Goal: Transaction & Acquisition: Purchase product/service

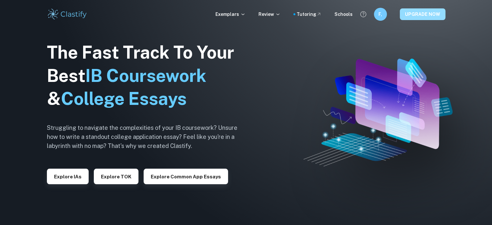
click at [411, 9] on button "UPGRADE NOW" at bounding box center [423, 14] width 46 height 12
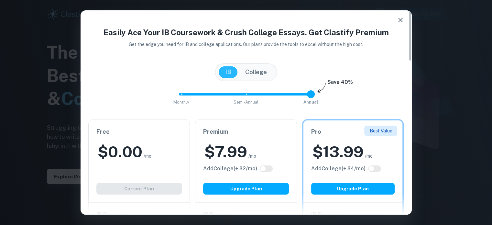
click at [400, 21] on icon "button" at bounding box center [401, 20] width 8 height 8
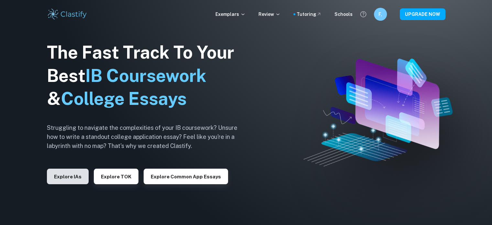
click at [61, 175] on button "Explore IAs" at bounding box center [68, 177] width 42 height 16
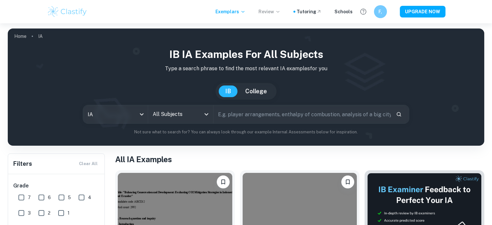
click at [276, 10] on p "Review" at bounding box center [270, 11] width 22 height 7
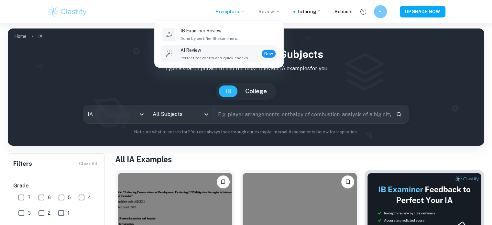
click at [252, 48] on div "AI Review Perfect for drafts and quick checks. New" at bounding box center [228, 54] width 95 height 14
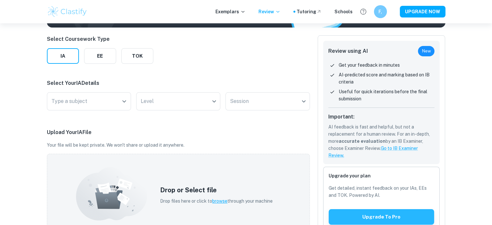
scroll to position [65, 0]
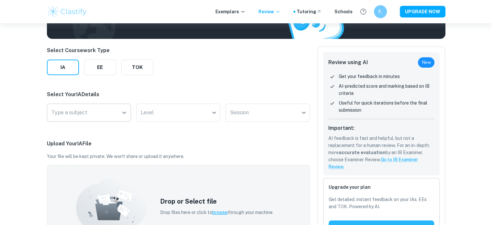
click at [113, 113] on input "Type a subject" at bounding box center [84, 112] width 69 height 12
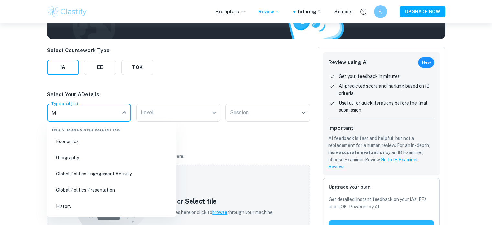
scroll to position [0, 0]
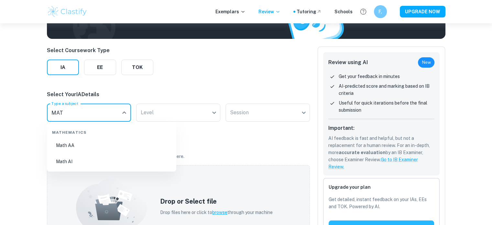
click at [87, 136] on div "Mathematics" at bounding box center [112, 131] width 124 height 14
click at [87, 139] on li "Math AA" at bounding box center [112, 145] width 124 height 15
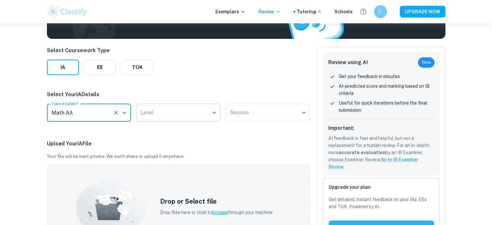
type input "Math AA"
click at [176, 115] on body "We value your privacy We use cookies to enhance your browsing experience, serve…" at bounding box center [246, 71] width 492 height 225
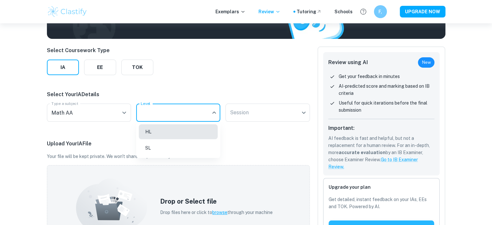
click at [179, 151] on li "SL" at bounding box center [178, 147] width 79 height 15
type input "SL"
click at [245, 111] on body "We value your privacy We use cookies to enhance your browsing experience, serve…" at bounding box center [246, 71] width 492 height 225
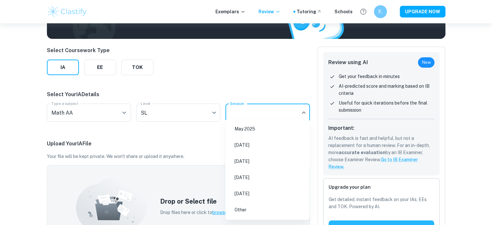
click at [275, 160] on li "[DATE]" at bounding box center [267, 161] width 79 height 15
type input "M26"
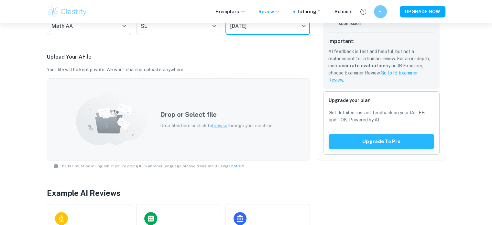
scroll to position [144, 0]
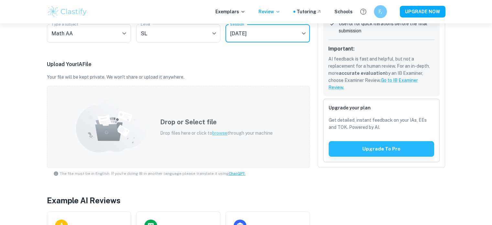
click at [220, 133] on span "browse" at bounding box center [219, 132] width 15 height 5
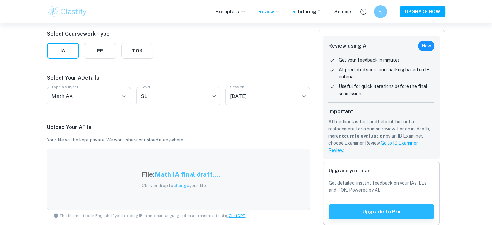
scroll to position [91, 0]
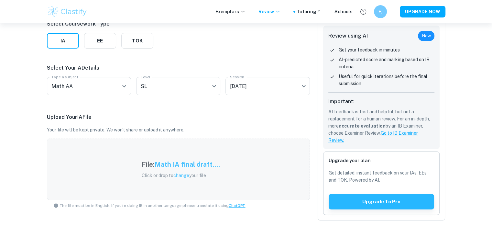
click at [225, 156] on div "File: Math IA final draft.... Click or drop to change your file" at bounding box center [181, 169] width 94 height 35
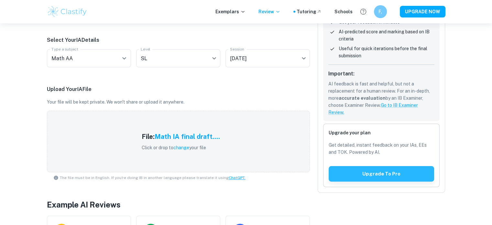
scroll to position [162, 0]
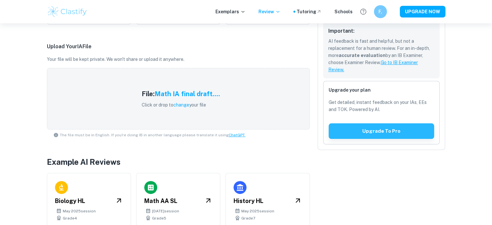
click at [396, 62] on link "Go to IB Examiner Review." at bounding box center [373, 66] width 90 height 12
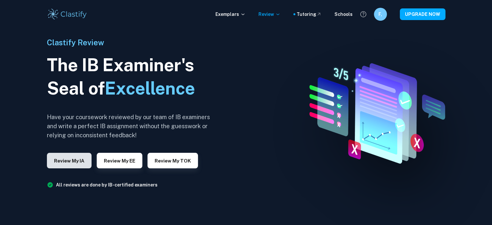
click at [69, 158] on button "Review my IA" at bounding box center [69, 161] width 45 height 16
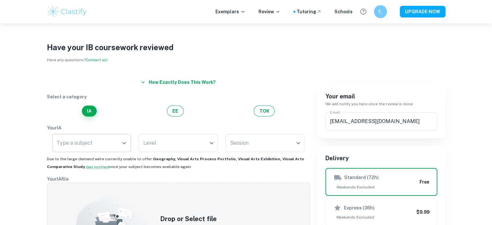
click at [110, 149] on input "Type a subject" at bounding box center [86, 143] width 63 height 12
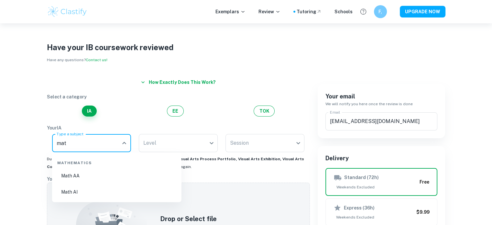
click at [108, 174] on li "Math AA" at bounding box center [117, 175] width 124 height 15
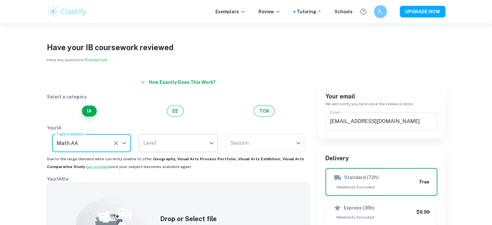
type input "Math AA"
click at [160, 150] on body "We value your privacy We use cookies to enhance your browsing experience, serve…" at bounding box center [246, 135] width 492 height 225
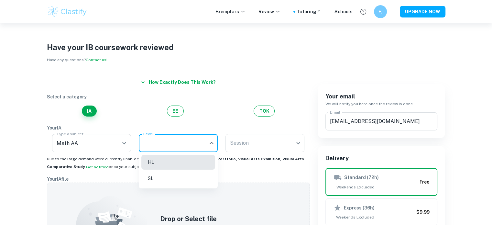
click at [162, 179] on li "SL" at bounding box center [178, 178] width 74 height 15
type input "SL"
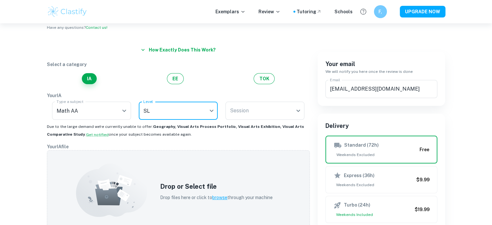
scroll to position [65, 0]
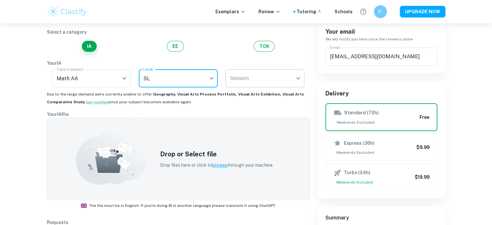
click at [287, 79] on body "We value your privacy We use cookies to enhance your browsing experience, serve…" at bounding box center [246, 71] width 492 height 225
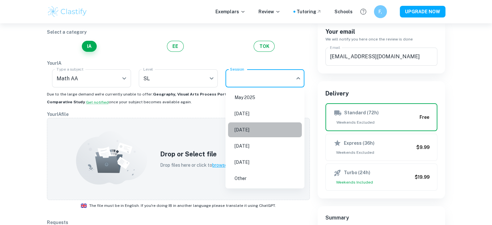
click at [273, 127] on li "[DATE]" at bounding box center [265, 129] width 74 height 15
type input "M26"
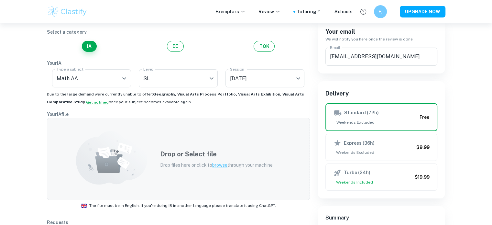
click at [222, 167] on span "browse" at bounding box center [219, 164] width 15 height 5
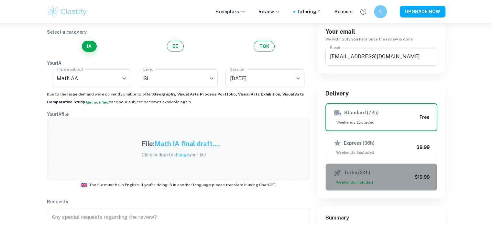
click at [379, 178] on div "Turbo (24h) Weekends Included" at bounding box center [373, 177] width 79 height 16
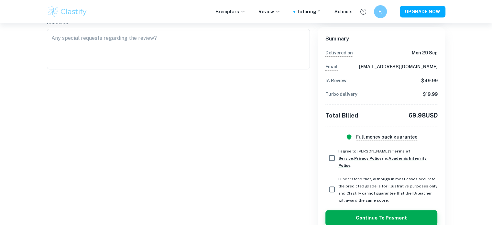
scroll to position [252, 0]
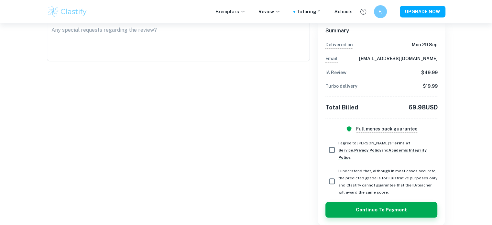
click at [335, 148] on input "I agree to [PERSON_NAME]'s Terms of Service , Privacy Policy and Academic Integ…" at bounding box center [332, 149] width 13 height 13
checkbox input "true"
click at [334, 175] on input "I understand that, although in most cases accurate, the predicted grade is for …" at bounding box center [332, 181] width 13 height 13
checkbox input "true"
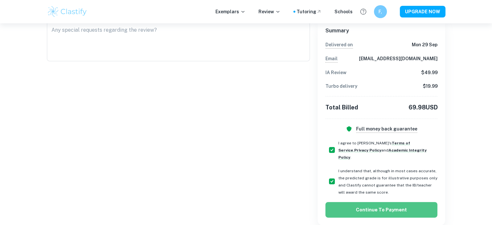
click at [369, 202] on button "Continue to Payment" at bounding box center [382, 210] width 112 height 16
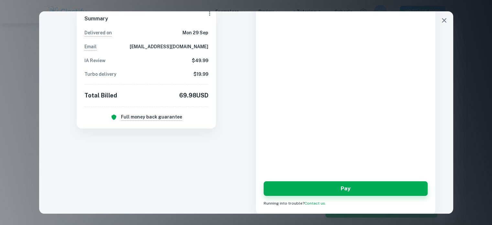
scroll to position [99, 0]
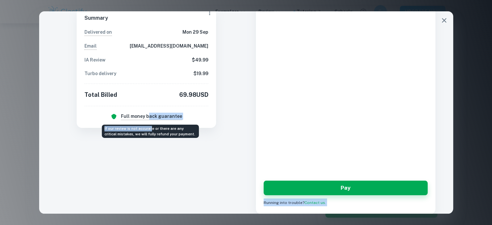
drag, startPoint x: 148, startPoint y: 117, endPoint x: 149, endPoint y: 126, distance: 9.8
click at [153, 118] on h6 "Full money back guarantee" at bounding box center [151, 116] width 61 height 7
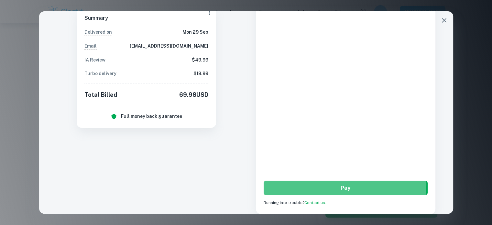
click at [317, 184] on button "Pay" at bounding box center [346, 188] width 164 height 15
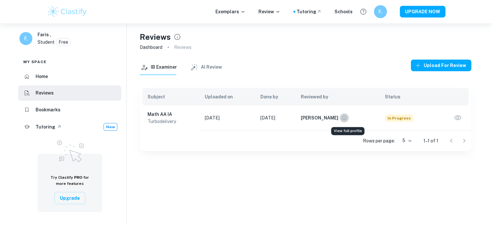
click at [346, 116] on icon "View full profile" at bounding box center [344, 118] width 5 height 5
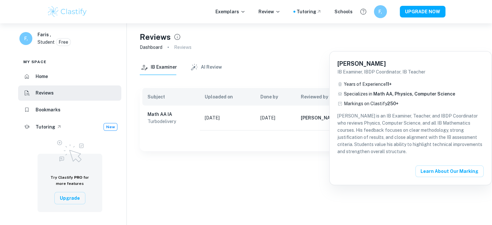
click at [314, 158] on div at bounding box center [246, 112] width 492 height 225
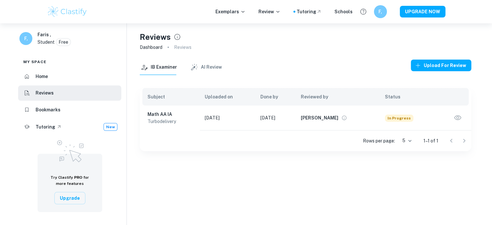
click at [404, 139] on body "We value your privacy We use cookies to enhance your browsing experience, serve…" at bounding box center [246, 135] width 492 height 225
click at [376, 147] on div at bounding box center [246, 112] width 492 height 225
click at [456, 117] on icon "button" at bounding box center [458, 118] width 8 height 8
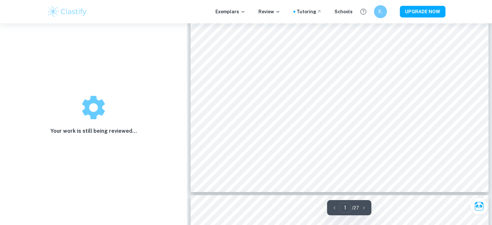
scroll to position [65, 0]
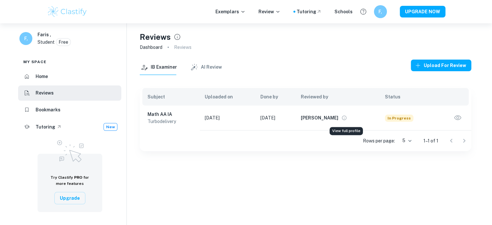
click at [347, 118] on icon "View full profile" at bounding box center [344, 118] width 6 height 6
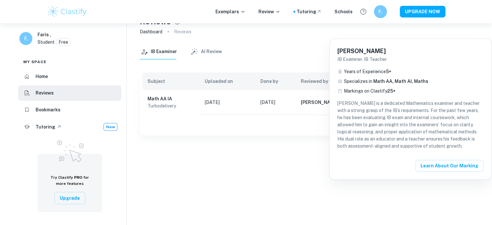
scroll to position [23, 0]
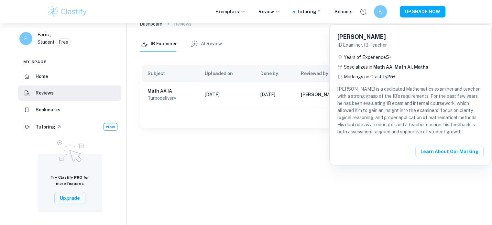
click at [296, 133] on div at bounding box center [246, 112] width 492 height 225
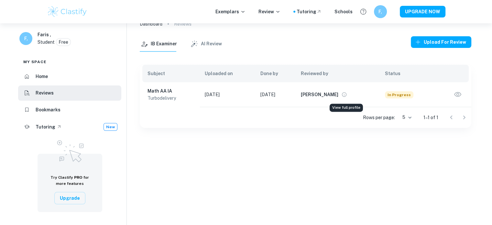
click at [342, 95] on button "View full profile" at bounding box center [344, 94] width 9 height 9
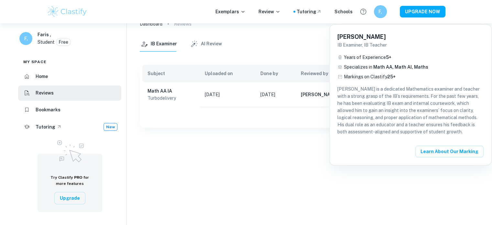
click at [300, 146] on div at bounding box center [246, 112] width 492 height 225
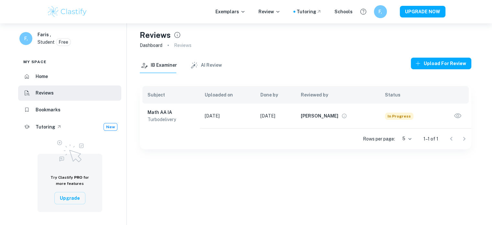
scroll to position [0, 0]
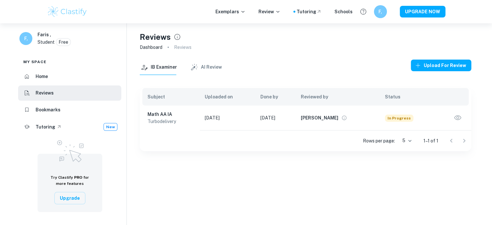
click at [328, 166] on div "Reviews Dashboard Reviews IB Examiner AI Review Upload for review Subject Uploa…" at bounding box center [306, 135] width 358 height 225
click at [455, 120] on icon "button" at bounding box center [458, 118] width 8 height 8
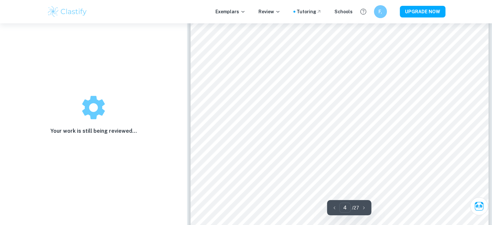
scroll to position [439, 0]
type input "1"
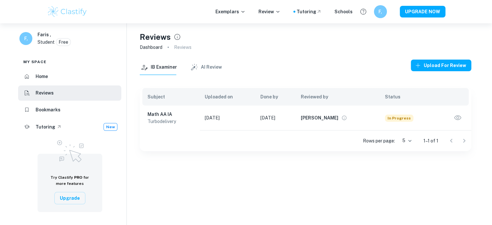
click at [281, 114] on td "[DATE]" at bounding box center [275, 118] width 41 height 25
click at [403, 138] on body "We value your privacy We use cookies to enhance your browsing experience, serve…" at bounding box center [246, 135] width 492 height 225
click at [379, 138] on div at bounding box center [246, 112] width 492 height 225
